Goal: Task Accomplishment & Management: Manage account settings

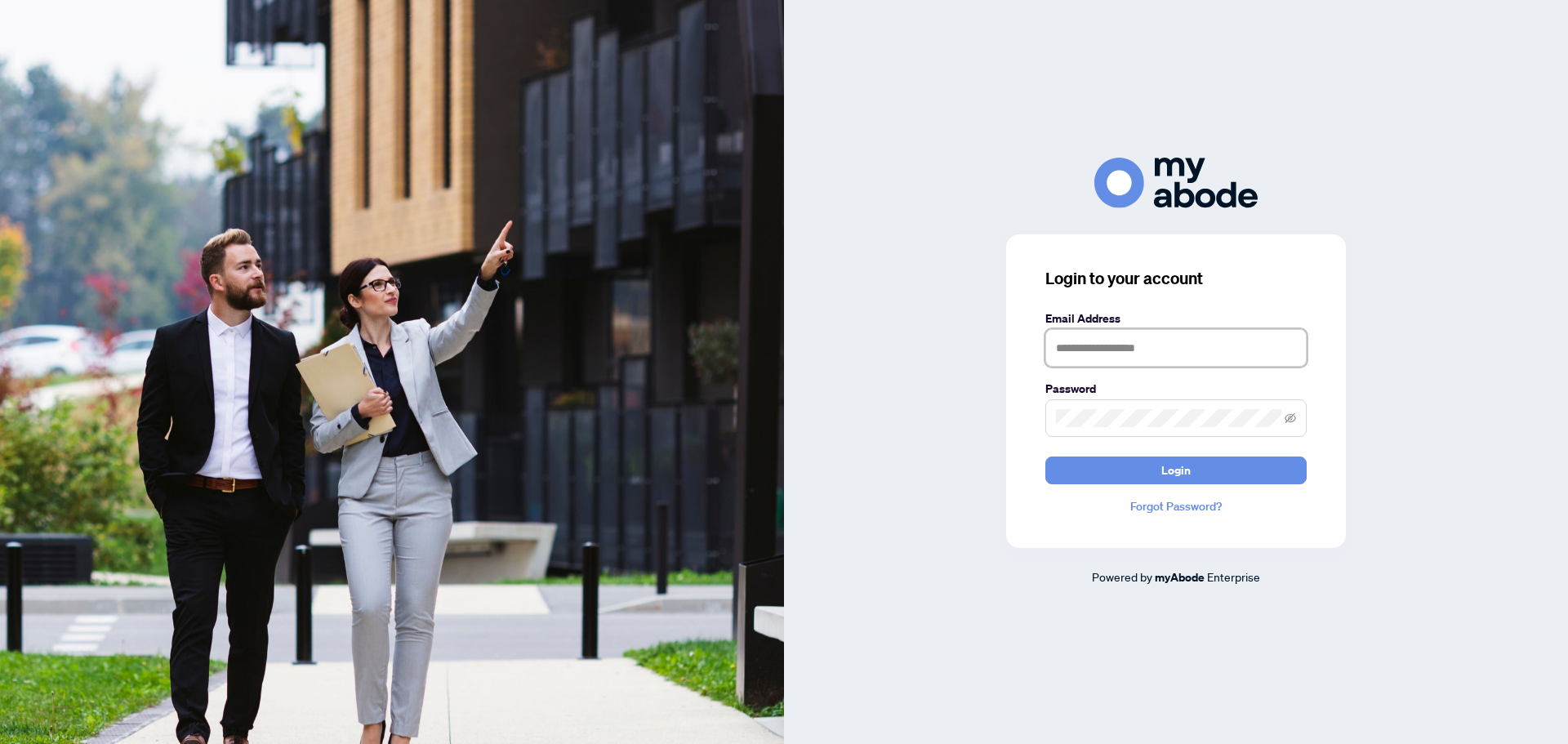
click at [1125, 344] on input "text" at bounding box center [1176, 348] width 261 height 37
click at [1184, 473] on span "Login" at bounding box center [1176, 471] width 30 height 26
click at [1188, 470] on span "Login" at bounding box center [1176, 471] width 30 height 26
click at [1234, 353] on input "**********" at bounding box center [1176, 348] width 261 height 37
type input "**********"
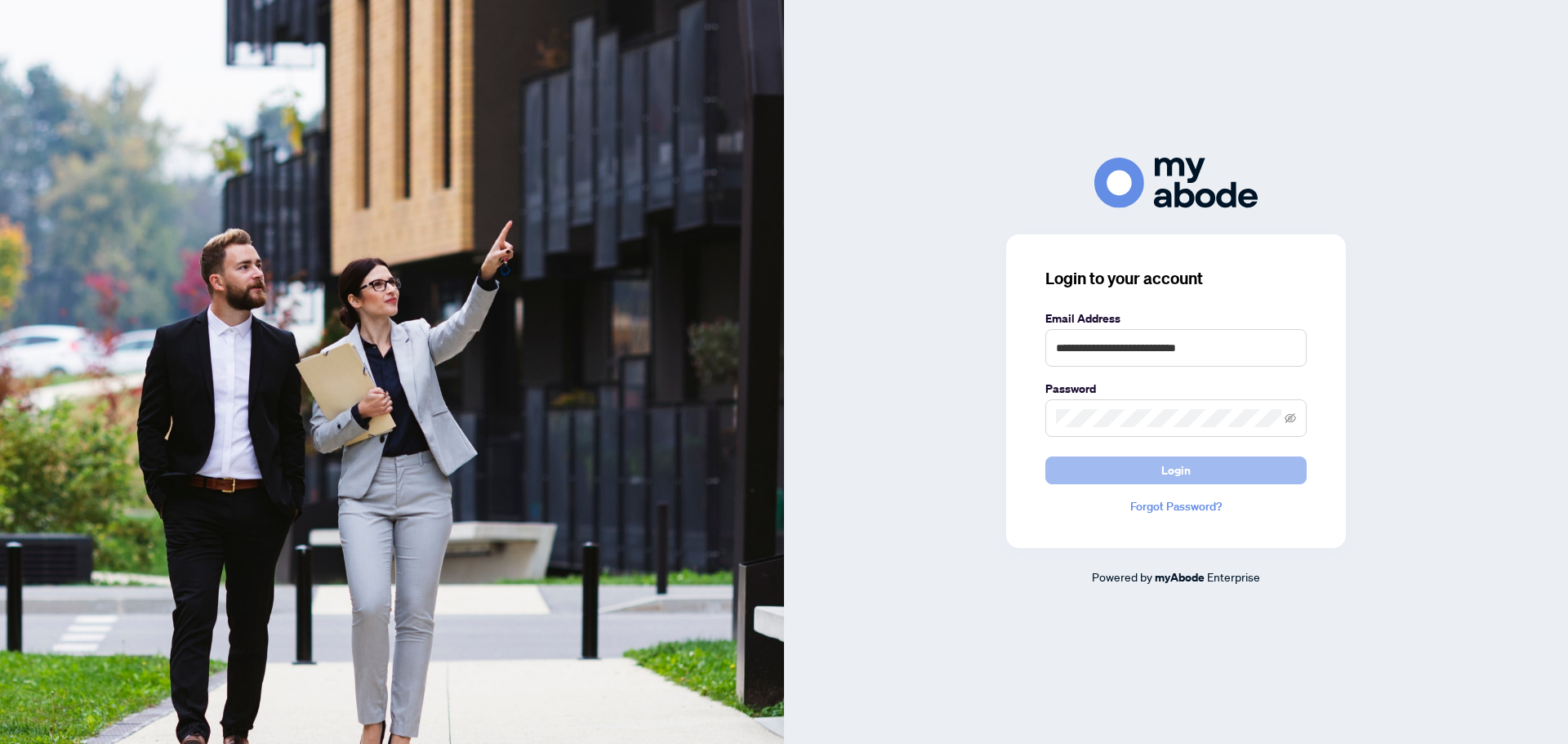
click at [1183, 471] on span "Login" at bounding box center [1176, 471] width 30 height 26
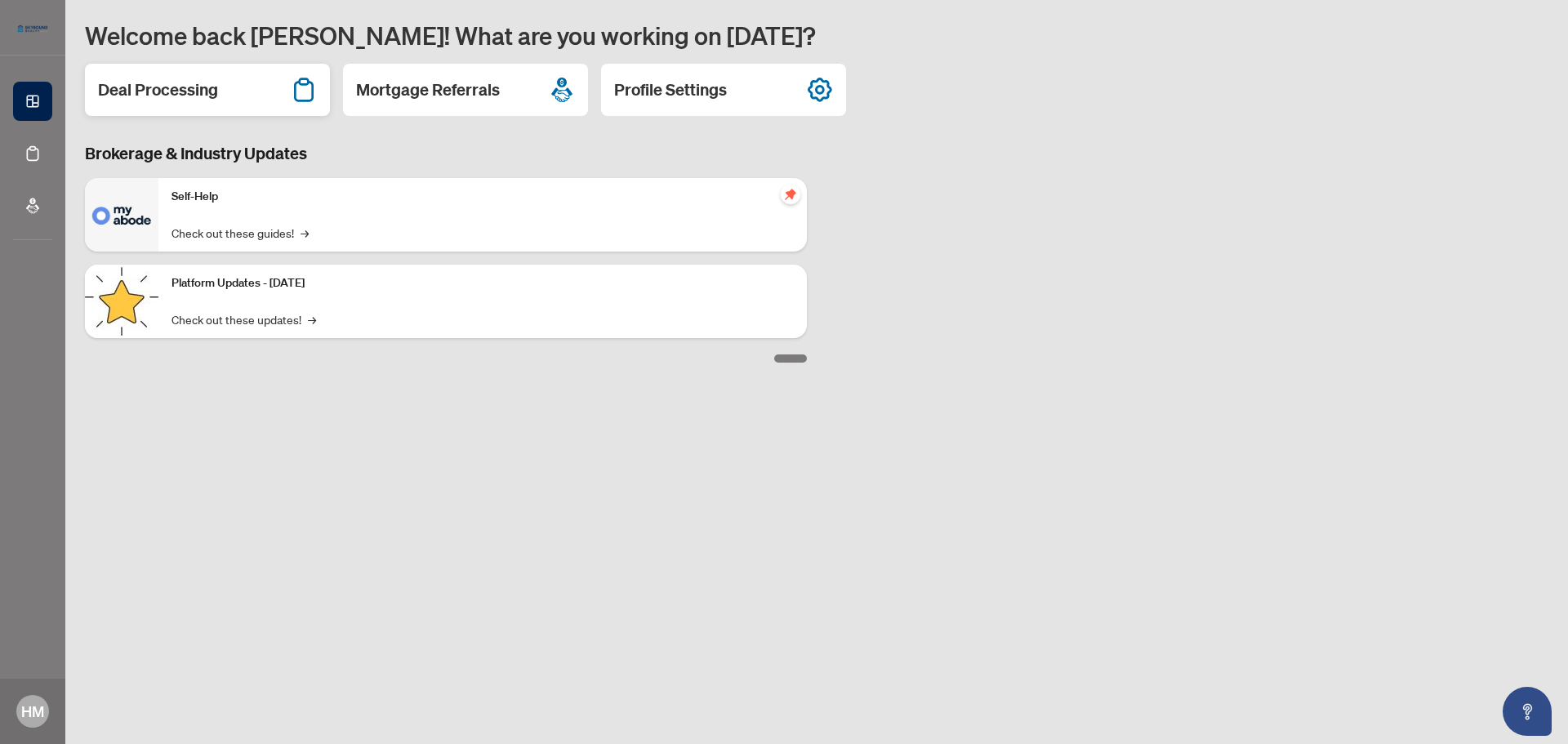
click at [178, 84] on h2 "Deal Processing" at bounding box center [158, 89] width 120 height 23
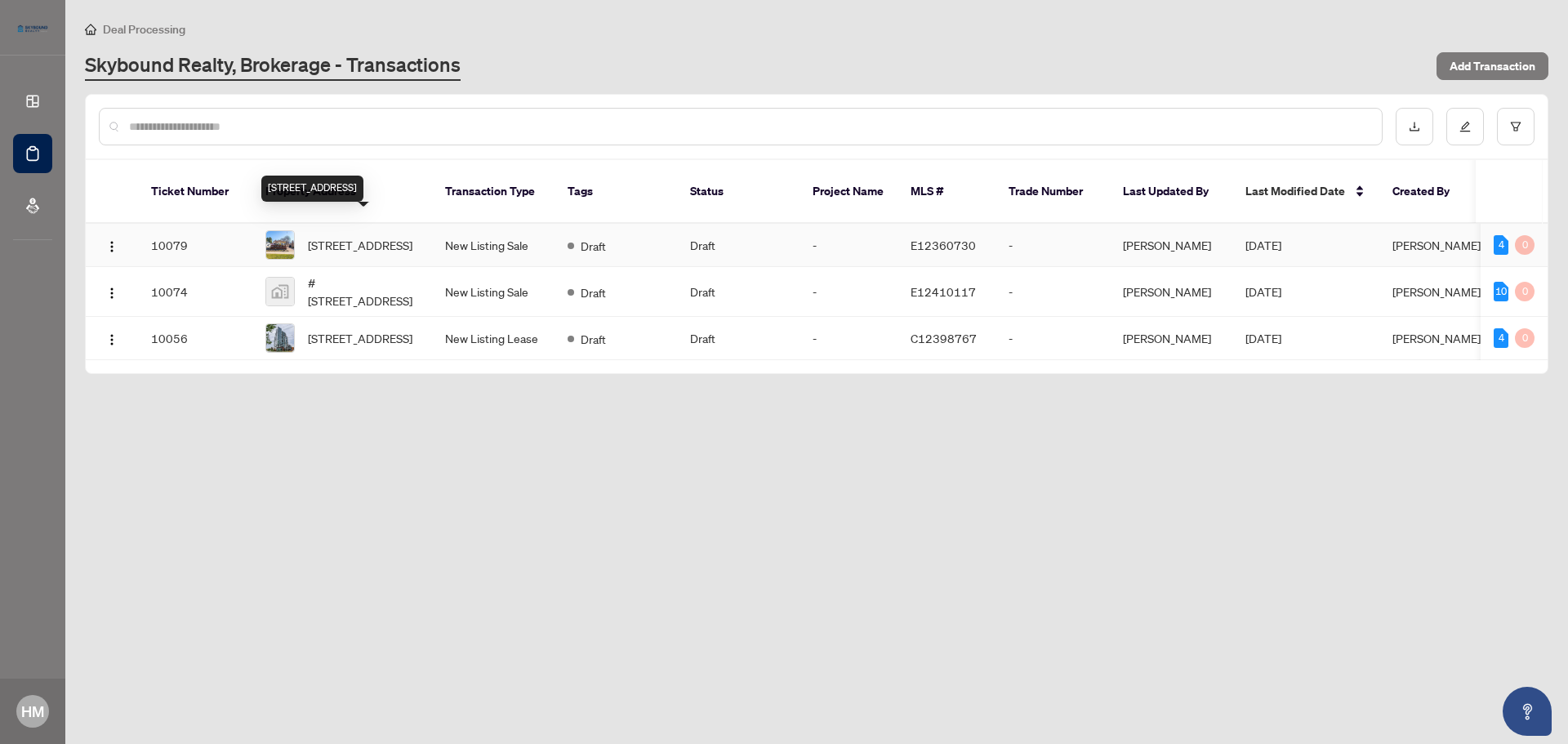
click at [379, 236] on span "[STREET_ADDRESS]" at bounding box center [360, 245] width 105 height 18
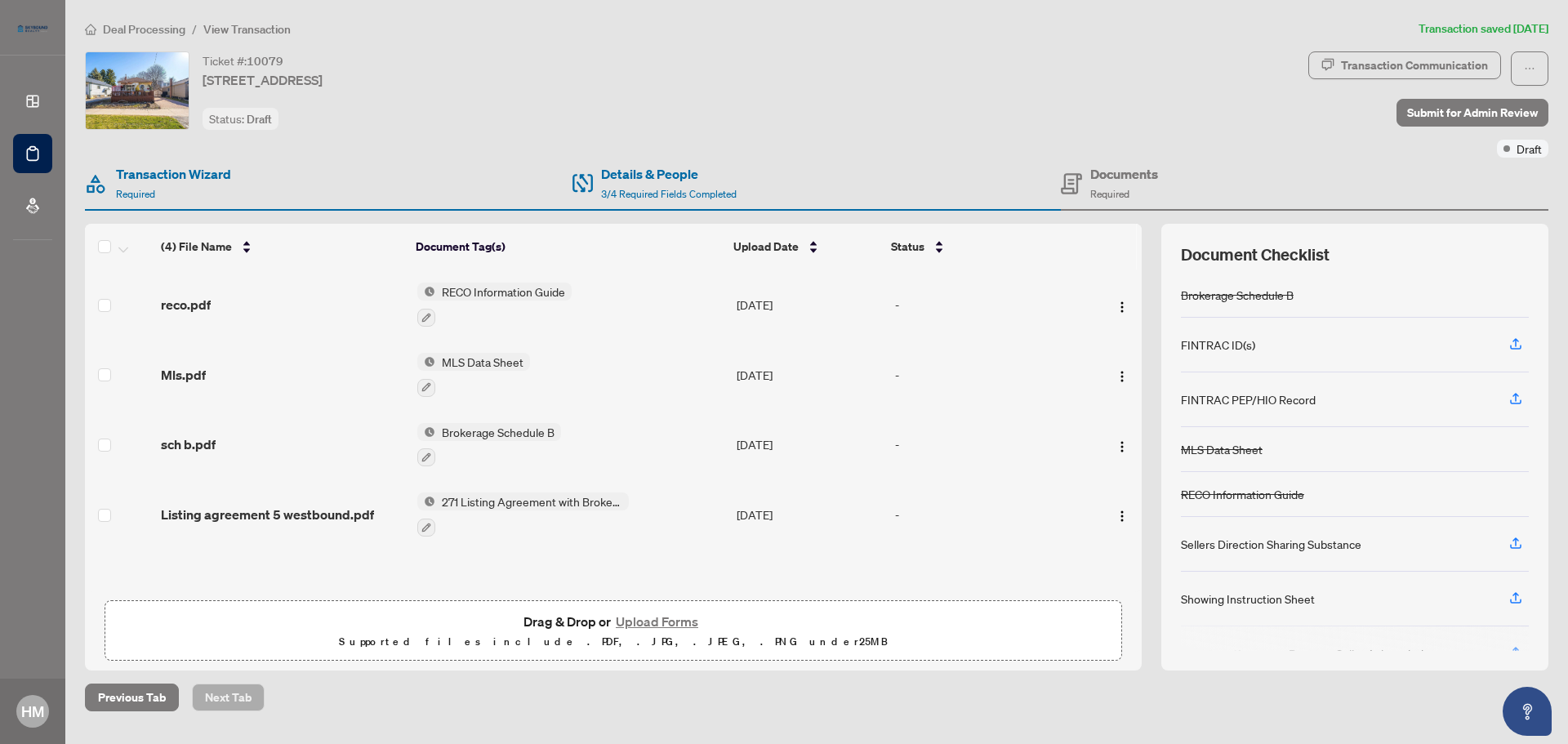
click at [658, 617] on button "Upload Forms" at bounding box center [657, 622] width 93 height 22
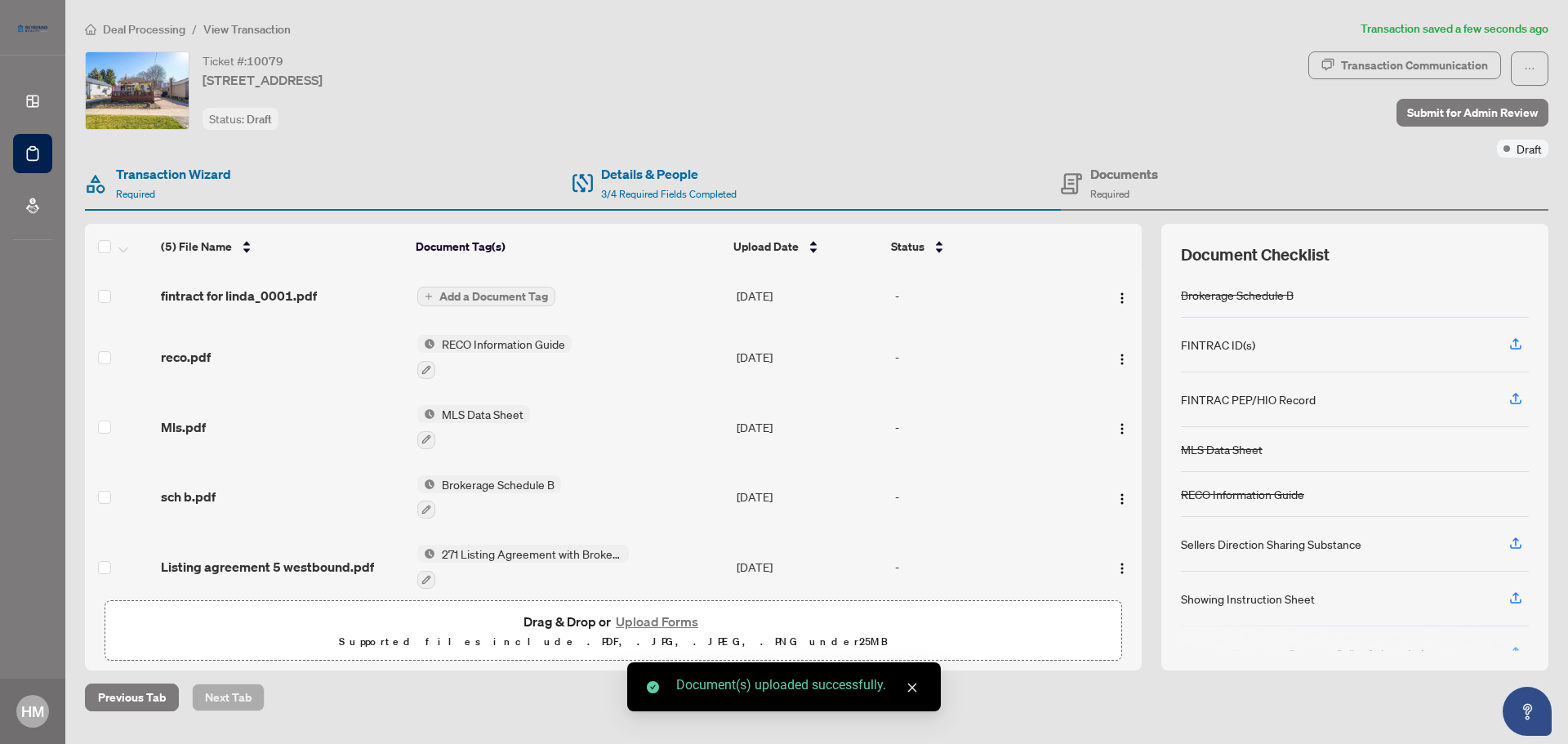
click at [529, 291] on span "Add a Document Tag" at bounding box center [493, 297] width 108 height 12
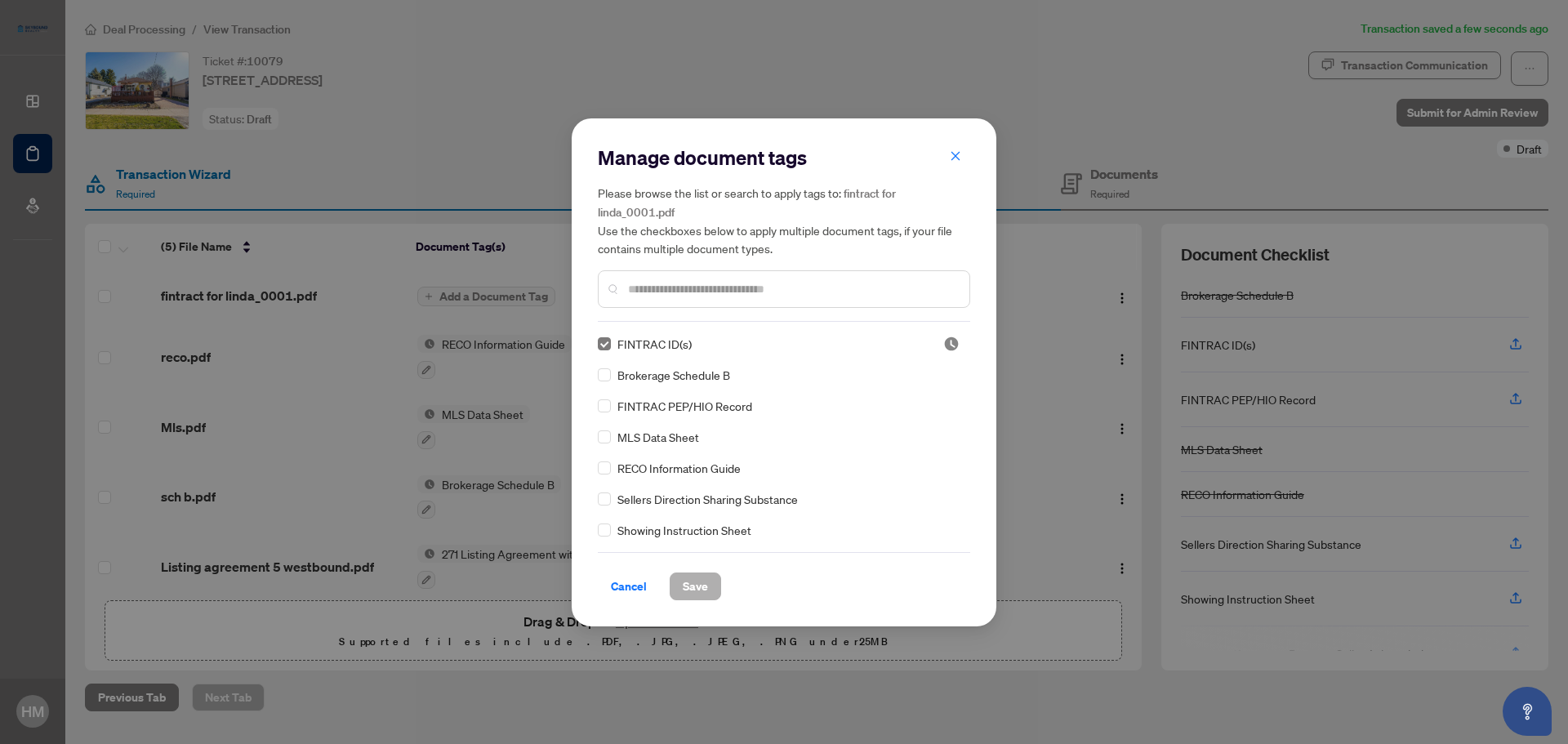
click at [690, 583] on span "Save" at bounding box center [695, 586] width 26 height 26
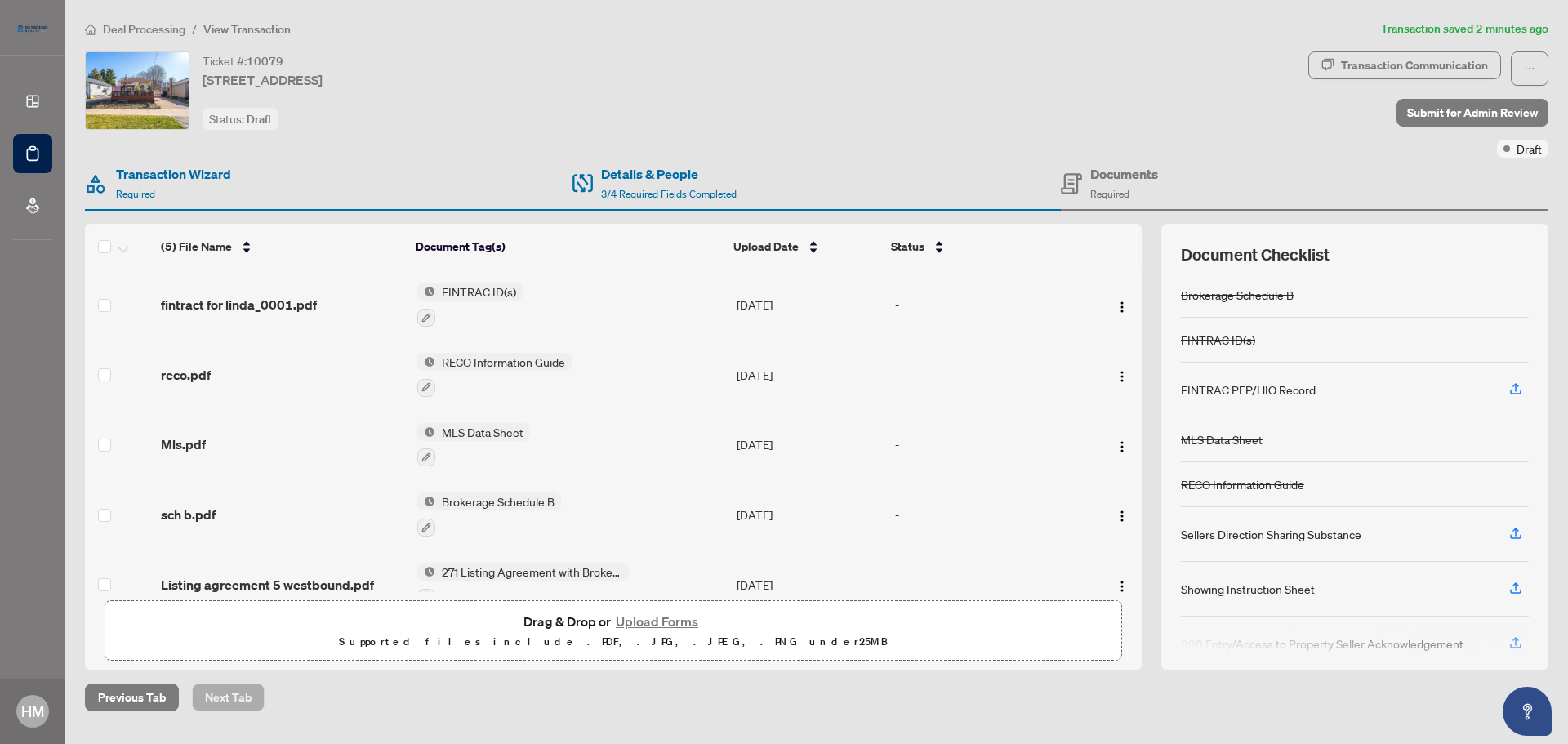
click at [678, 619] on button "Upload Forms" at bounding box center [657, 622] width 93 height 22
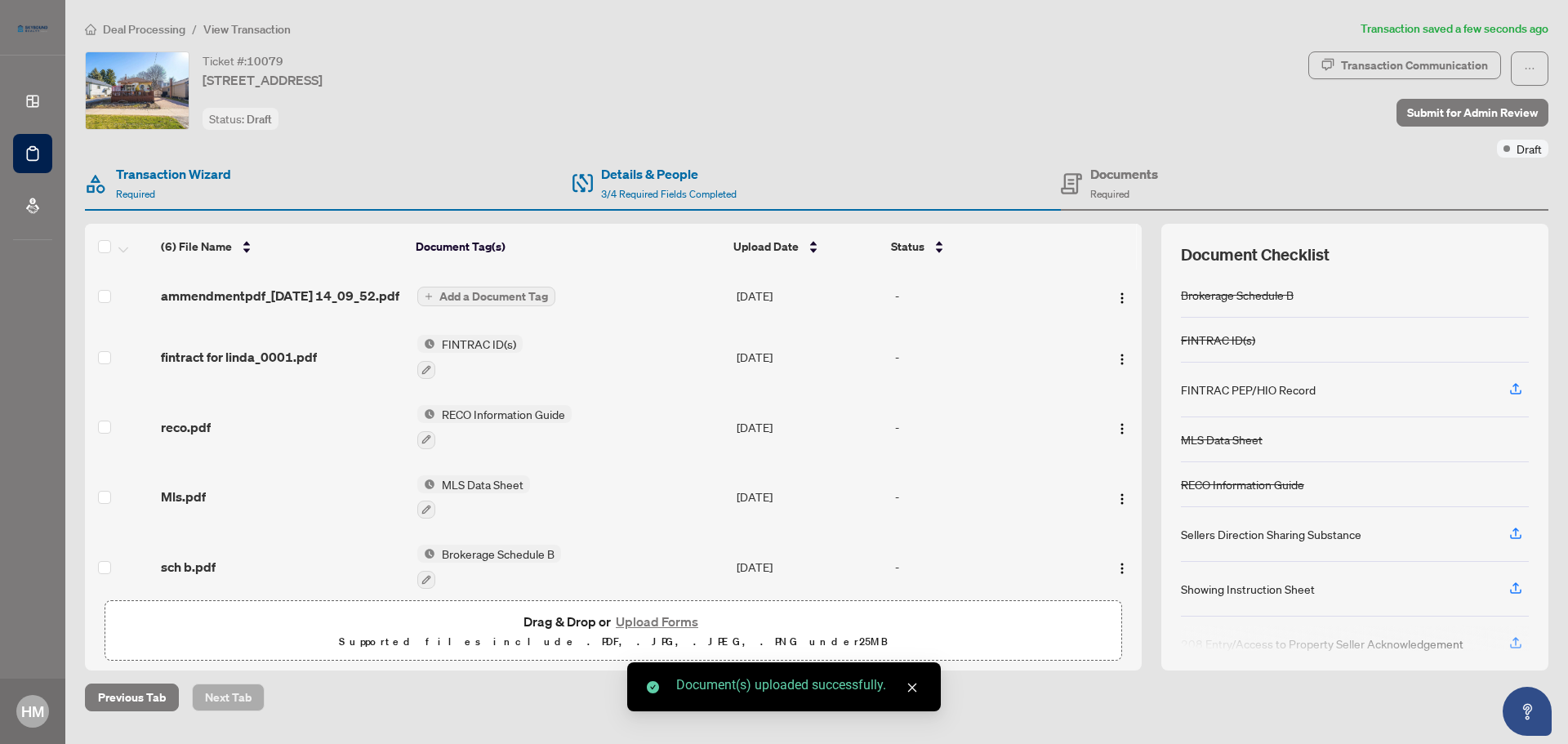
click at [530, 302] on span "Add a Document Tag" at bounding box center [493, 297] width 108 height 12
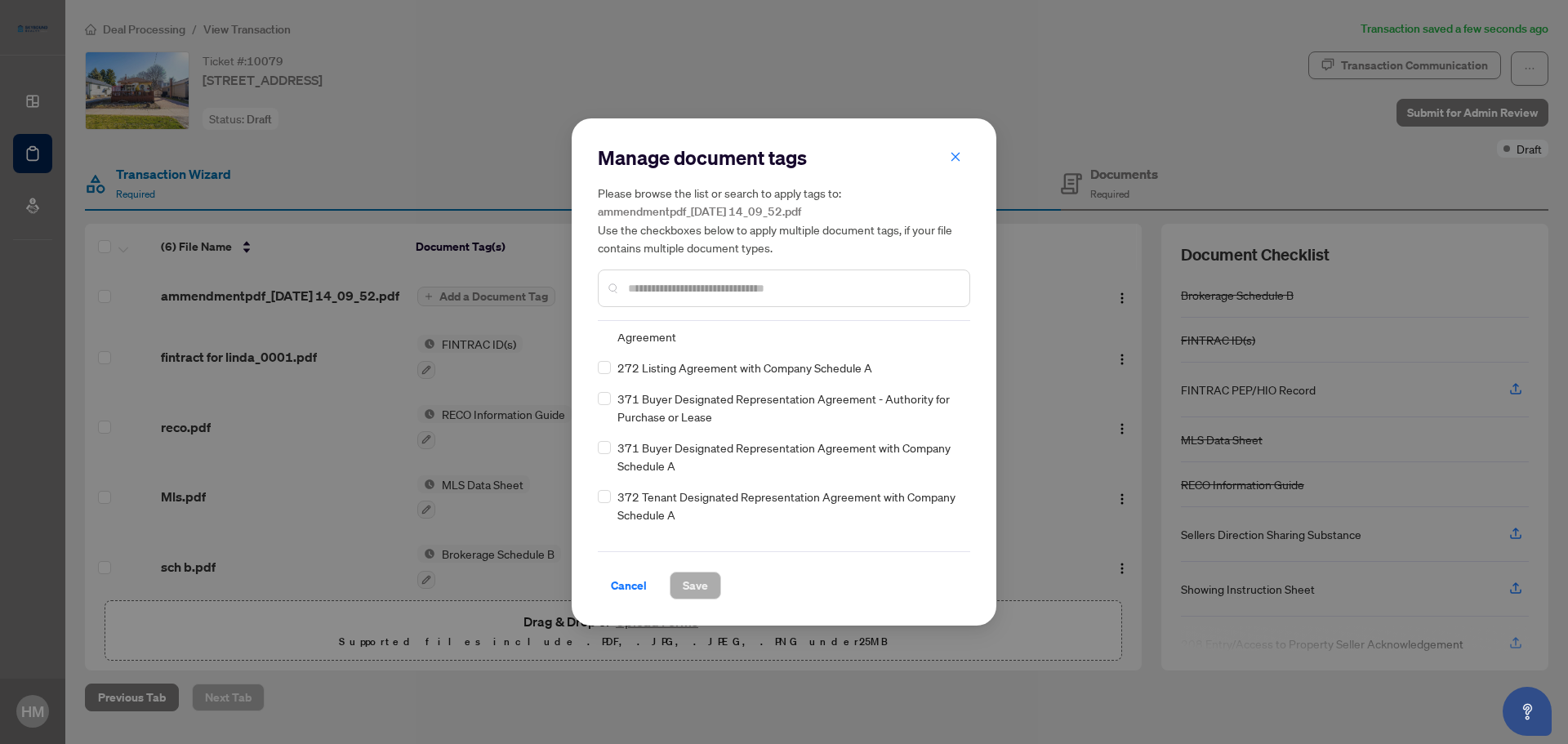
scroll to position [1891, 0]
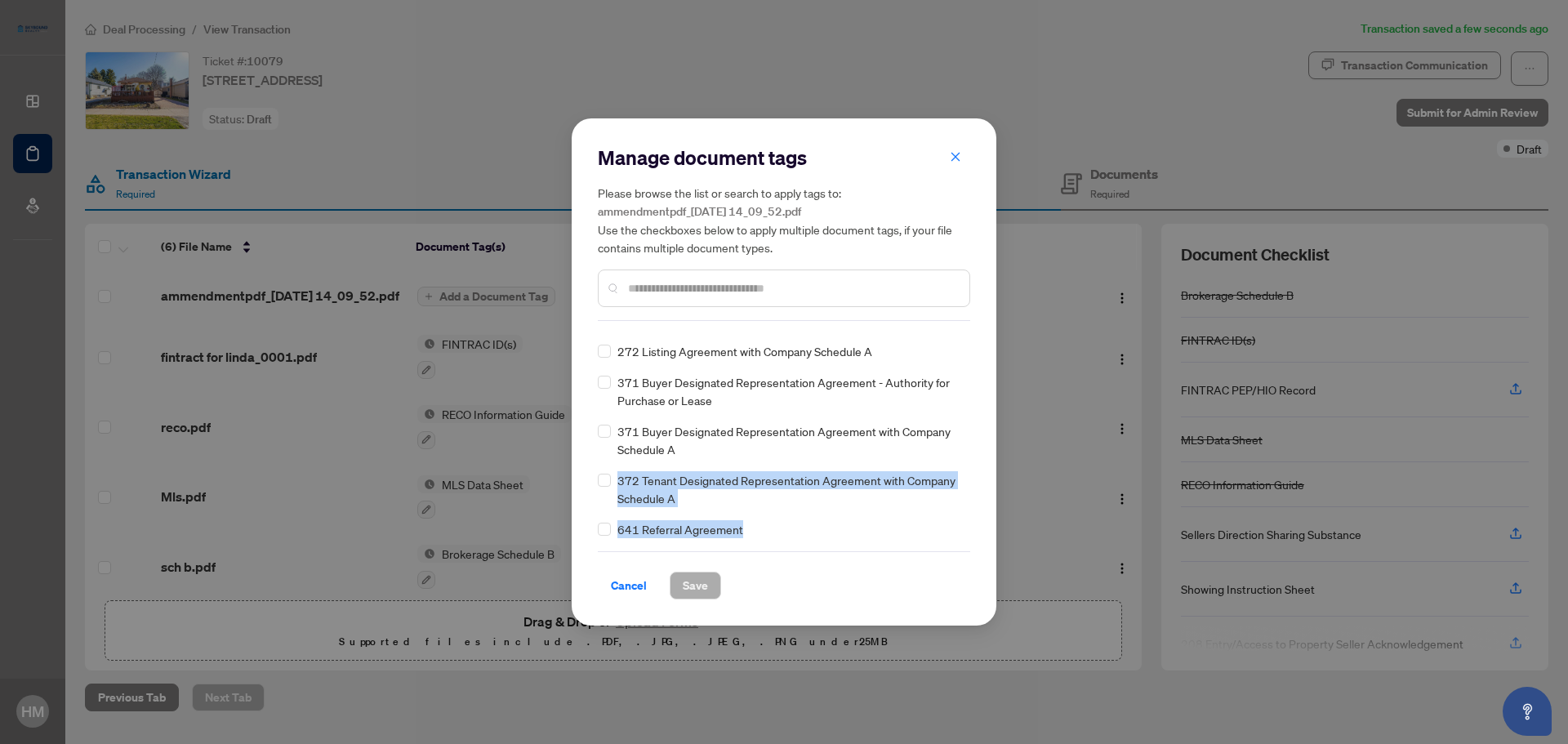
drag, startPoint x: 963, startPoint y: 533, endPoint x: 820, endPoint y: 325, distance: 252.4
click at [962, 432] on div "Brokerage Schedule B FINTRAC ID(s) FINTRAC PEP/HIO Record MLS Data Sheet RECO I…" at bounding box center [784, 436] width 373 height 204
click at [697, 279] on input "text" at bounding box center [792, 288] width 328 height 18
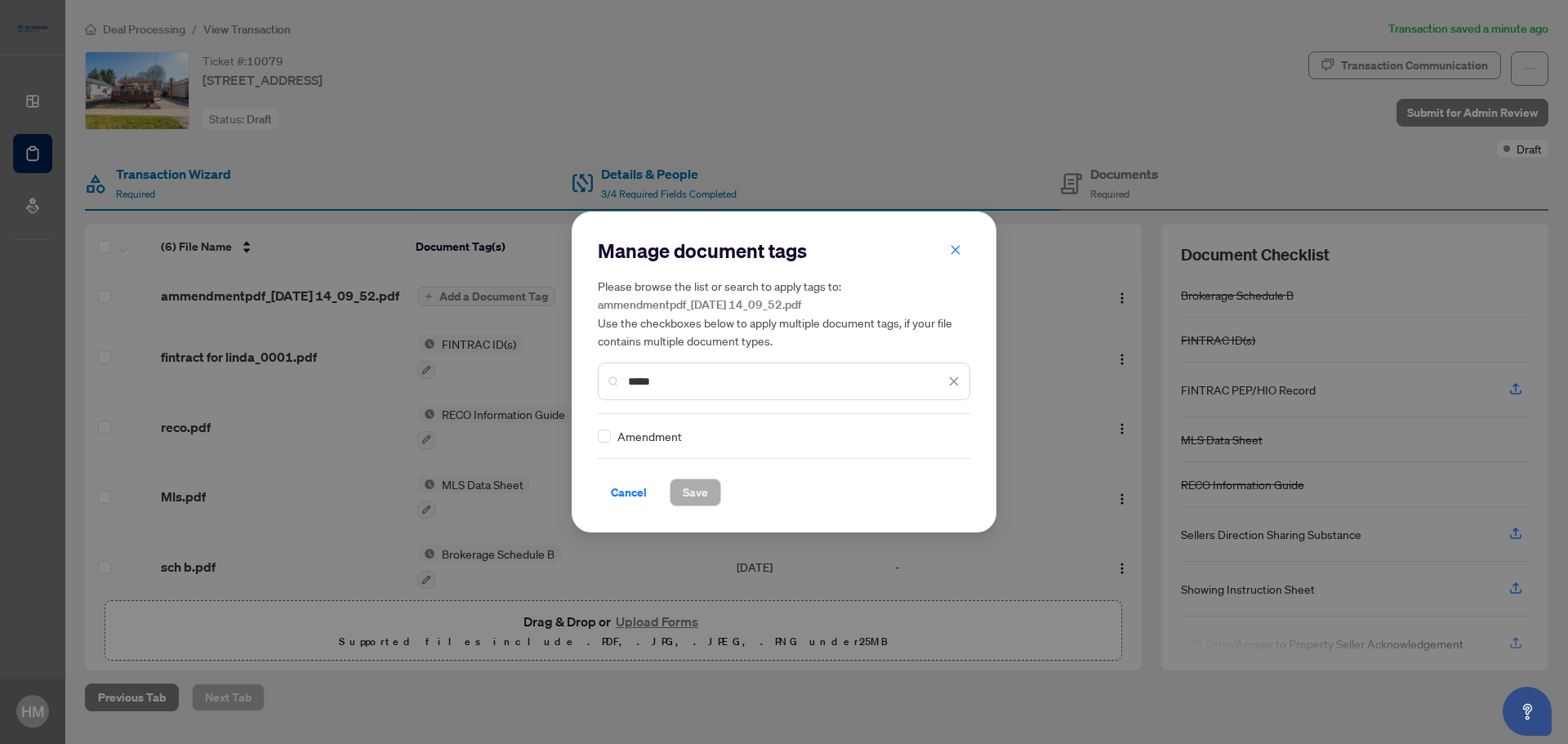
scroll to position [0, 0]
type input "*****"
click at [695, 489] on span "Save" at bounding box center [695, 492] width 26 height 26
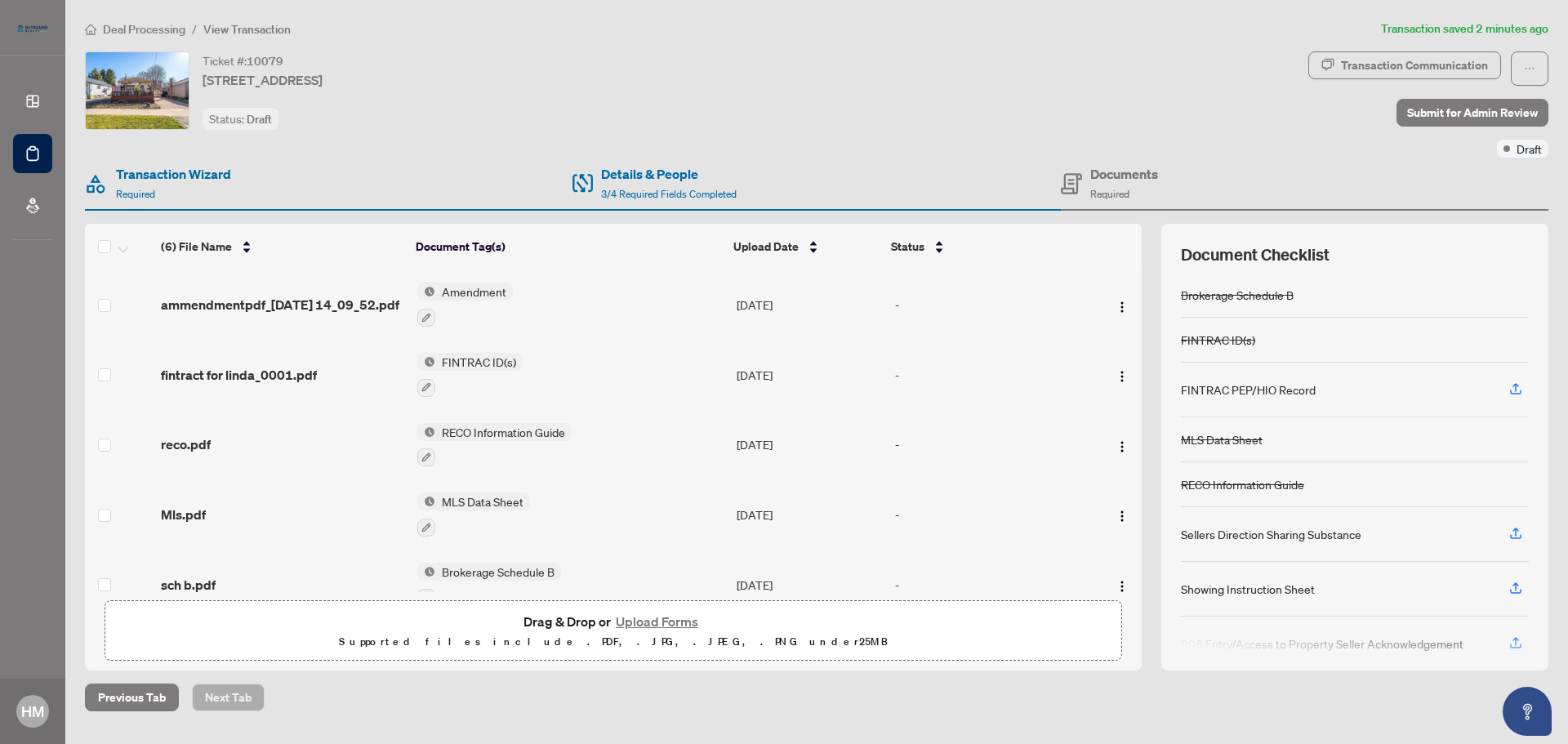
click at [655, 623] on button "Upload Forms" at bounding box center [657, 622] width 93 height 22
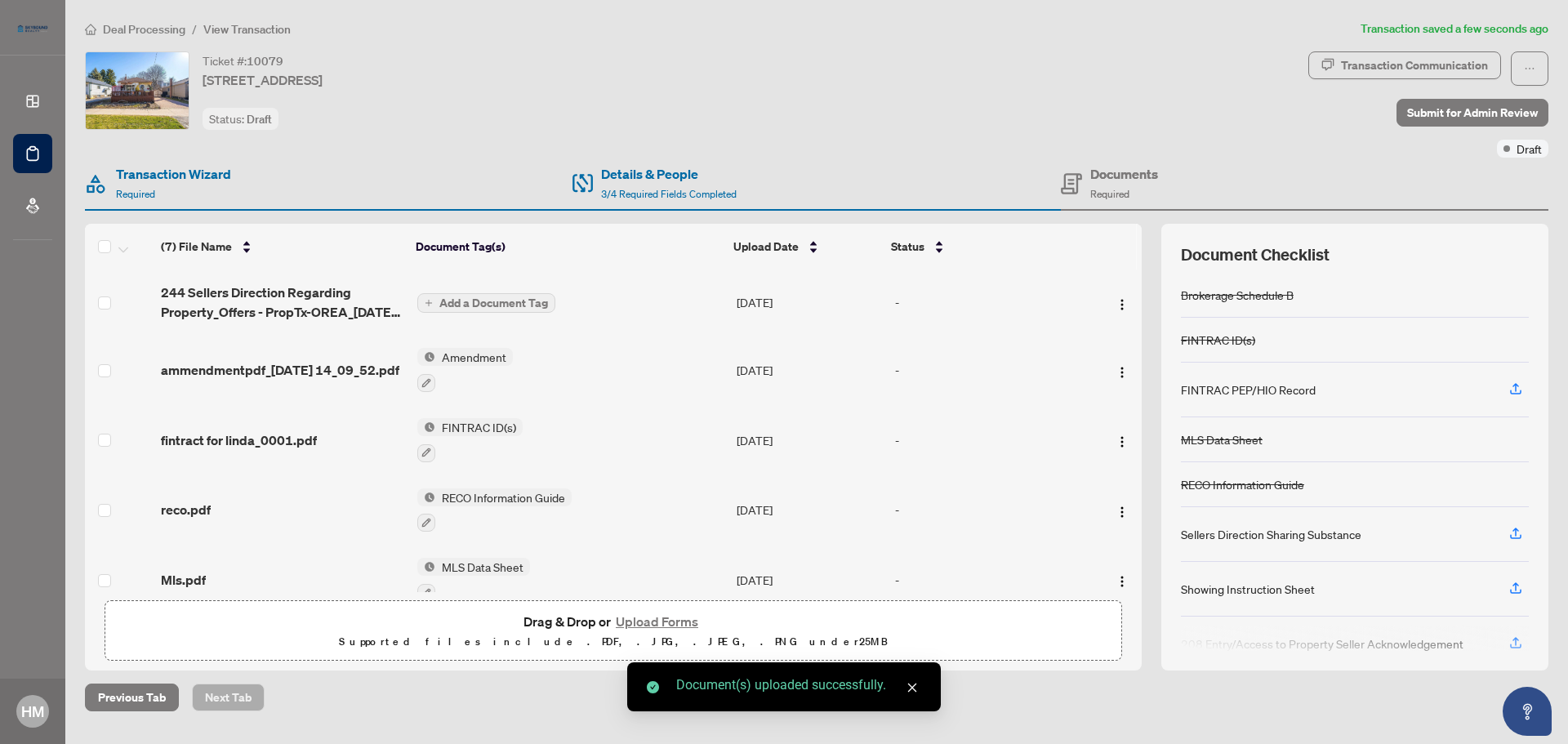
click at [526, 299] on span "Add a Document Tag" at bounding box center [493, 303] width 108 height 12
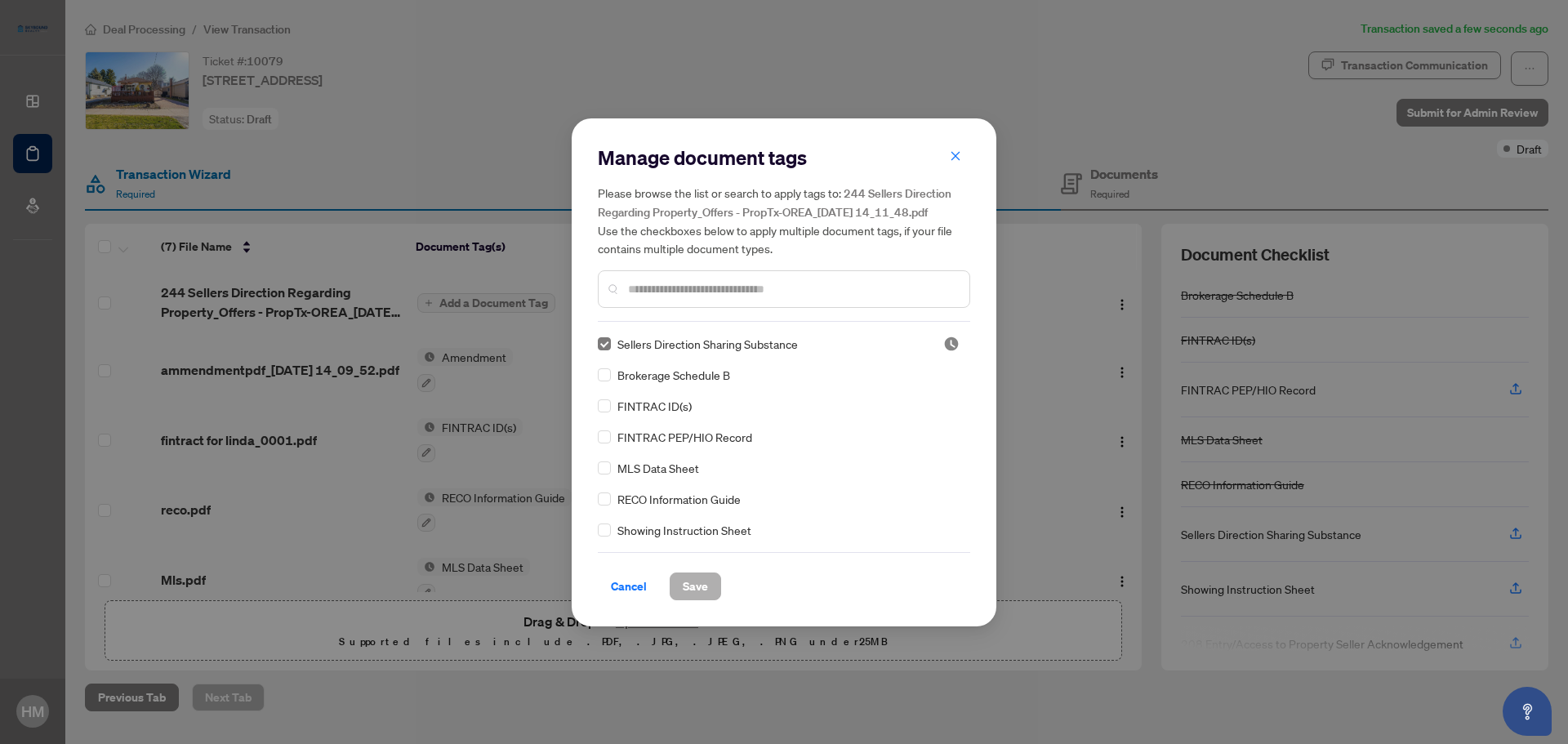
click at [700, 586] on span "Save" at bounding box center [695, 586] width 26 height 26
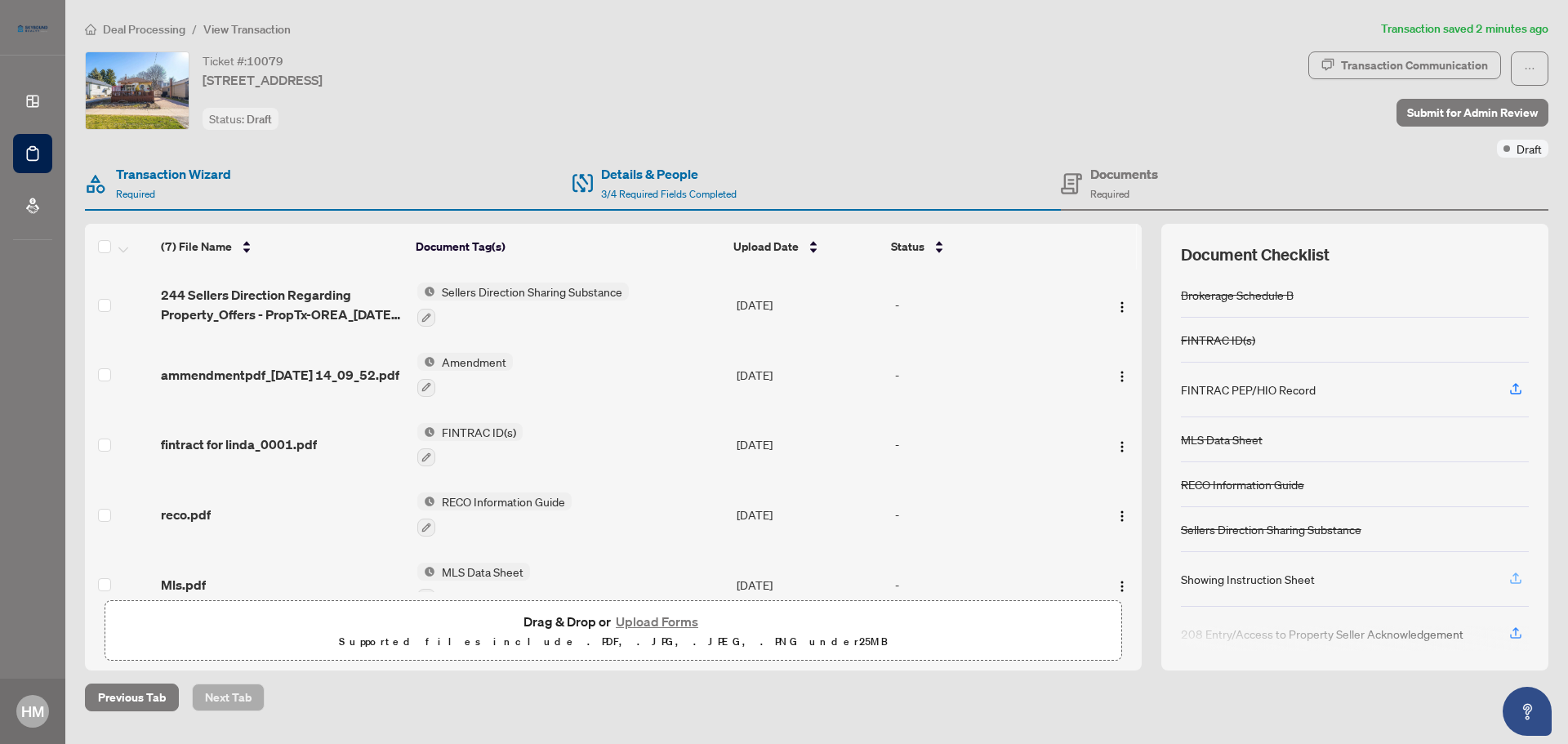
click at [1519, 575] on icon "button" at bounding box center [1515, 578] width 15 height 15
